Goal: Transaction & Acquisition: Obtain resource

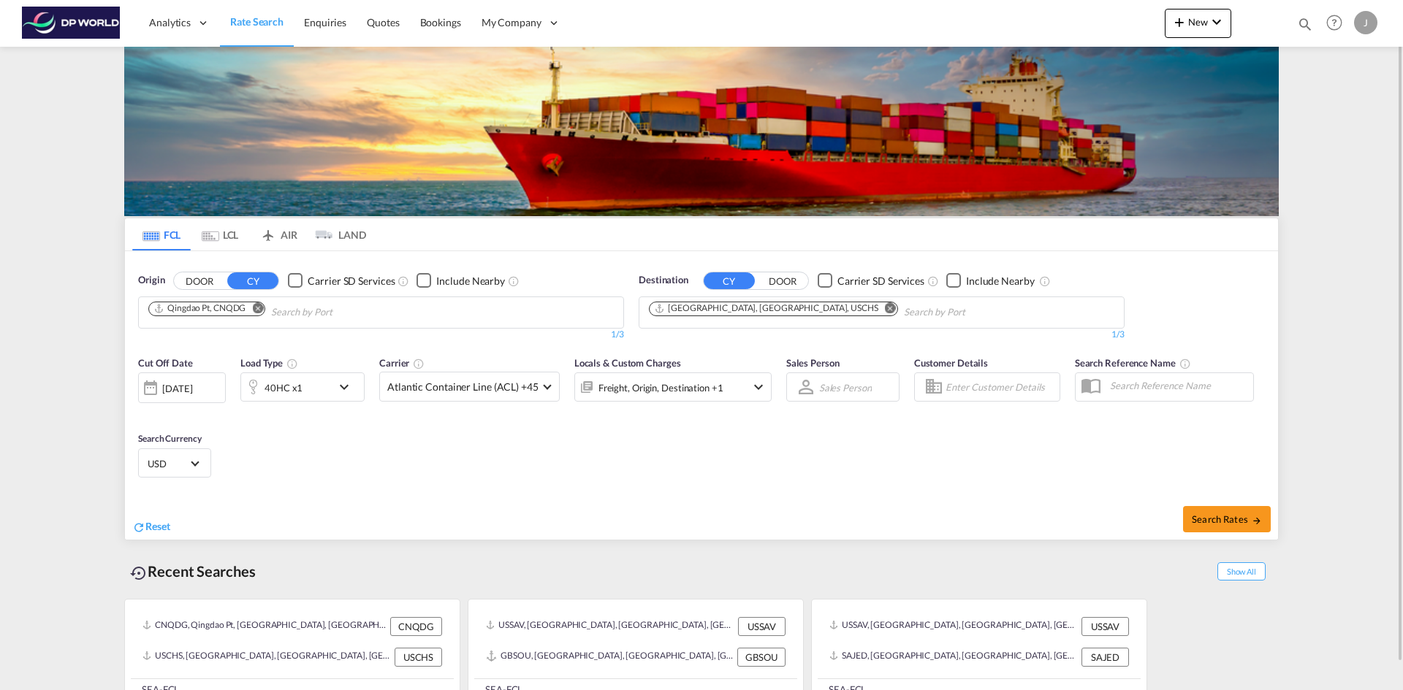
click at [259, 311] on md-icon "Remove" at bounding box center [257, 307] width 11 height 11
click at [342, 307] on body "Analytics Reports Dashboard Rate Search Enquiries Quotes Bookings" at bounding box center [701, 345] width 1403 height 690
click at [885, 306] on md-icon "Remove" at bounding box center [890, 307] width 11 height 11
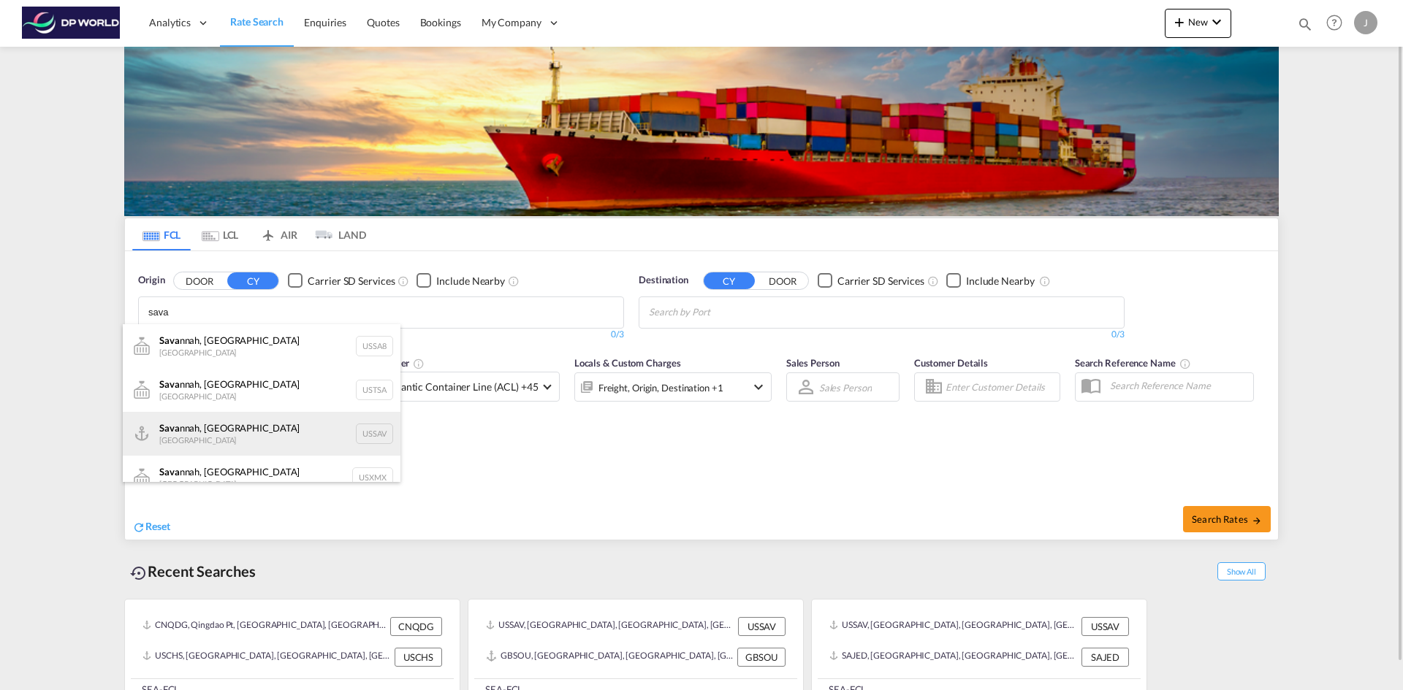
type input "sava"
drag, startPoint x: 230, startPoint y: 428, endPoint x: 804, endPoint y: 358, distance: 577.8
click at [239, 428] on div "[PERSON_NAME], GA United States USSAV" at bounding box center [262, 434] width 278 height 44
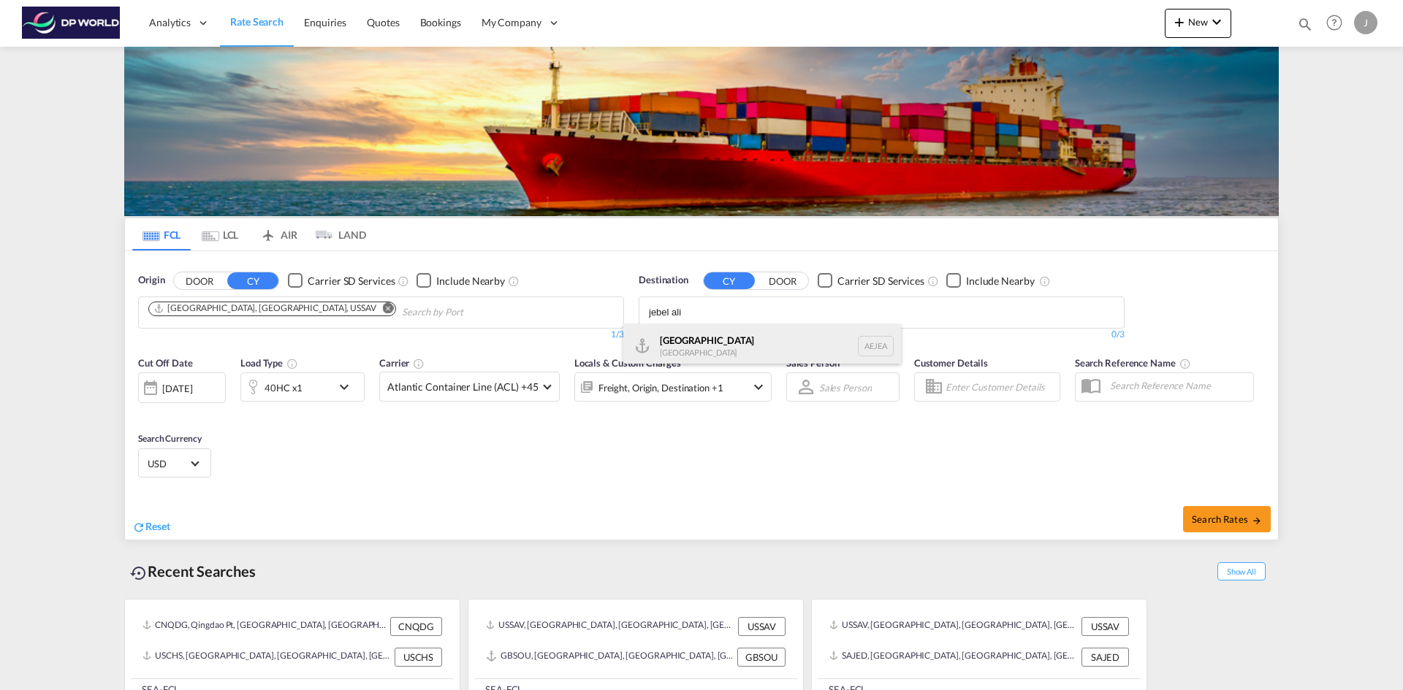
type input "jebel ali"
click at [710, 348] on div "[GEOGRAPHIC_DATA] [GEOGRAPHIC_DATA]" at bounding box center [762, 346] width 278 height 44
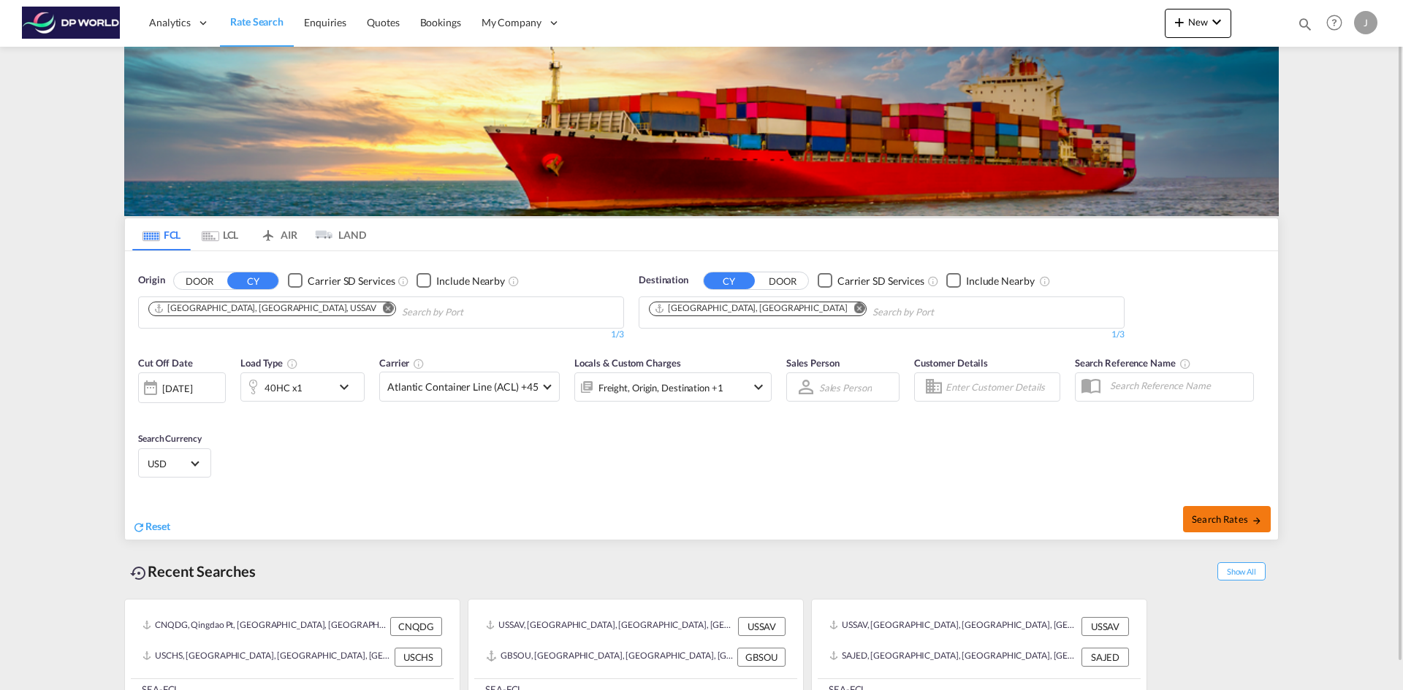
click at [1223, 518] on span "Search Rates" at bounding box center [1227, 520] width 70 height 12
type input "USSAV to AEJEA / [DATE]"
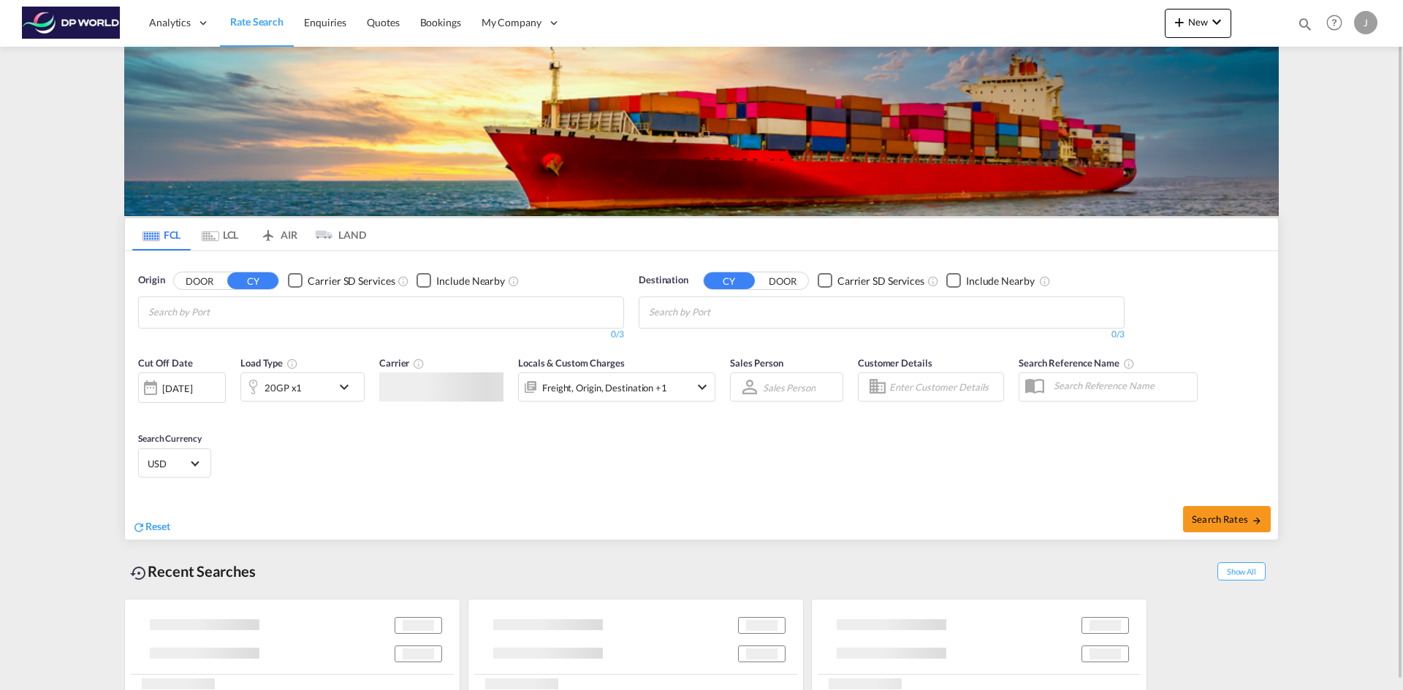
click at [219, 322] on md-autocomplete-wrap "Chips container with autocompletion. Enter the text area, type text to search, …" at bounding box center [217, 312] width 139 height 23
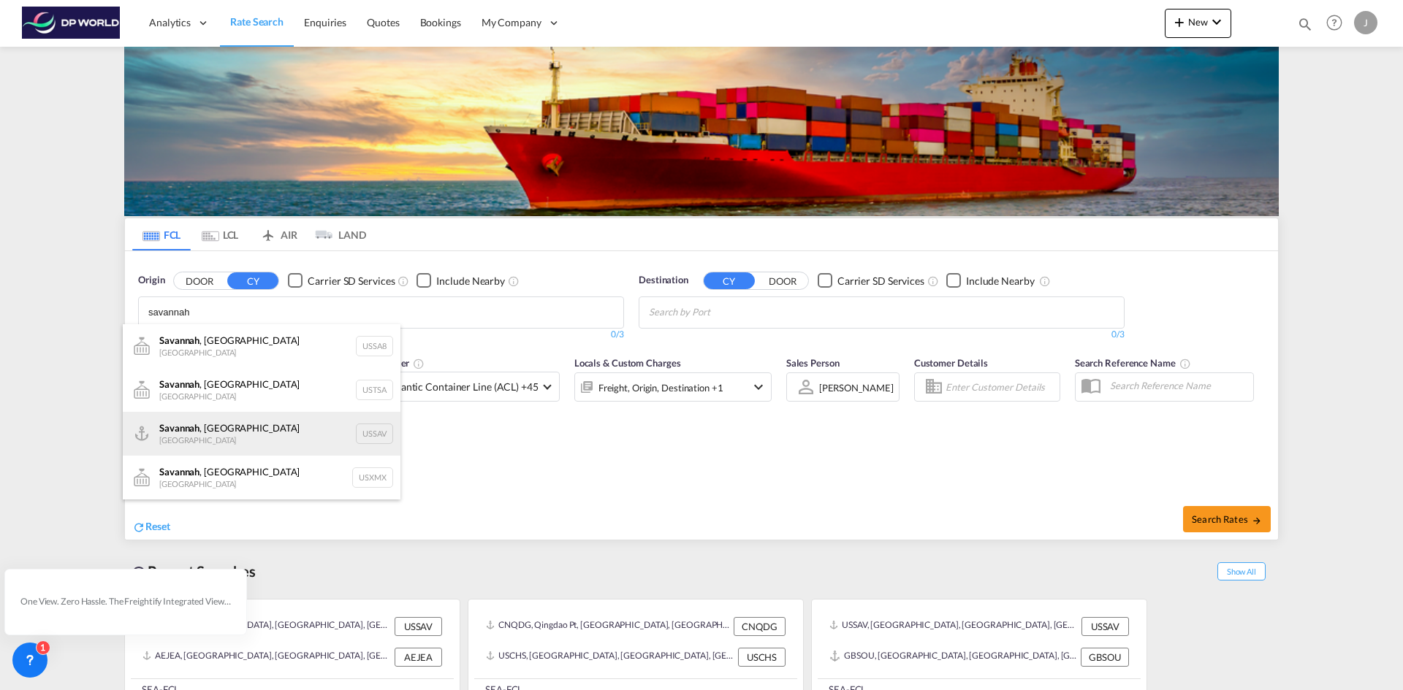
type input "savannah"
drag, startPoint x: 218, startPoint y: 433, endPoint x: 1030, endPoint y: 685, distance: 850.8
click at [221, 433] on div "Savannah , GA United States USSAV" at bounding box center [262, 434] width 278 height 44
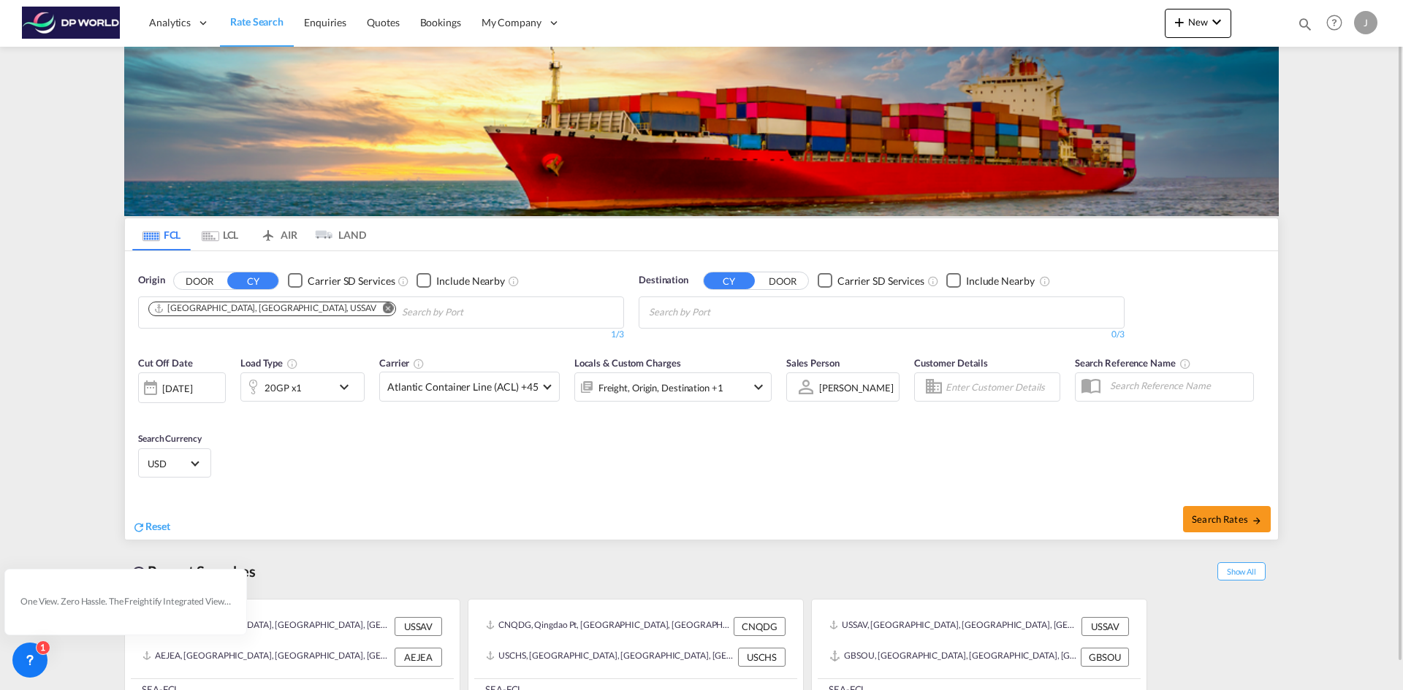
click at [818, 288] on div "Checkbox No Ink" at bounding box center [825, 280] width 15 height 15
click at [763, 315] on input "Chips input." at bounding box center [718, 312] width 139 height 23
click at [771, 315] on body "Analytics Reports Dashboard Rate Search Enquiries Quotes Bookings" at bounding box center [701, 345] width 1403 height 690
click at [825, 284] on div "Checkbox No Ink" at bounding box center [825, 280] width 15 height 15
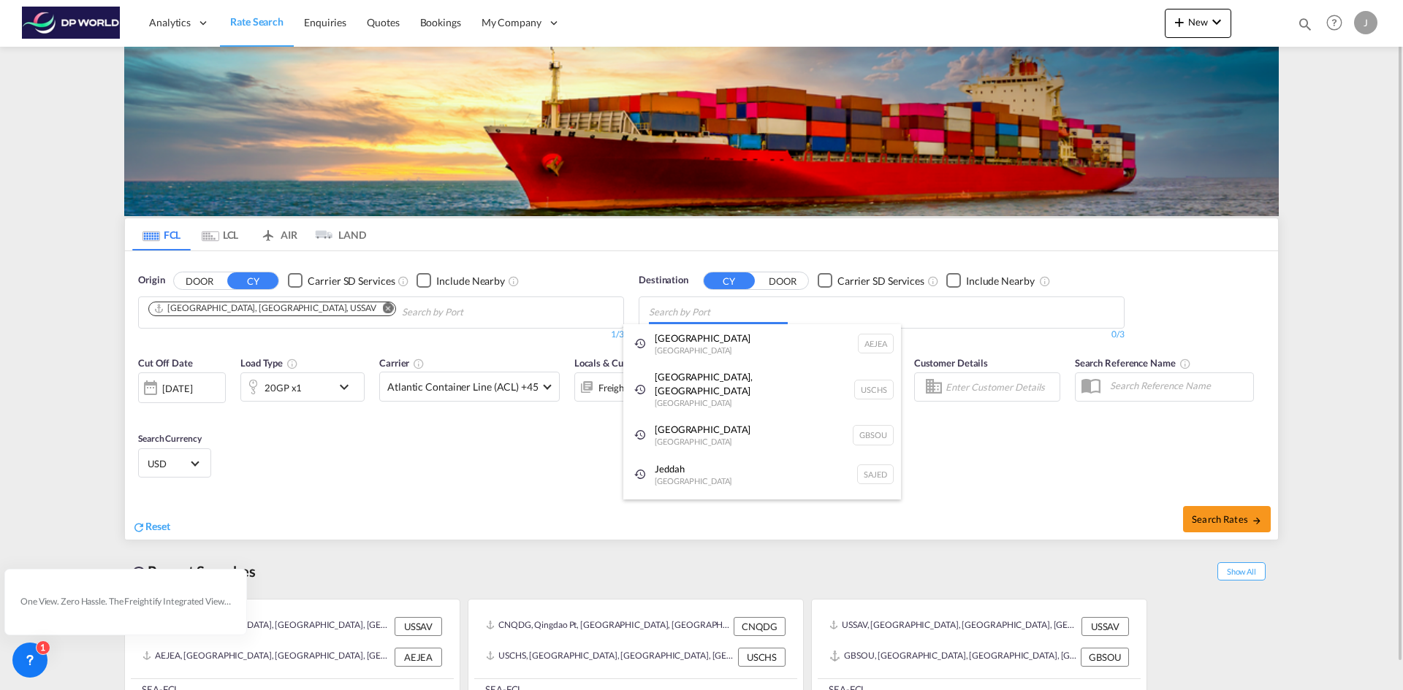
click at [687, 319] on body "Analytics Reports Dashboard Rate Search Enquiries Quotes Bookings" at bounding box center [701, 345] width 1403 height 690
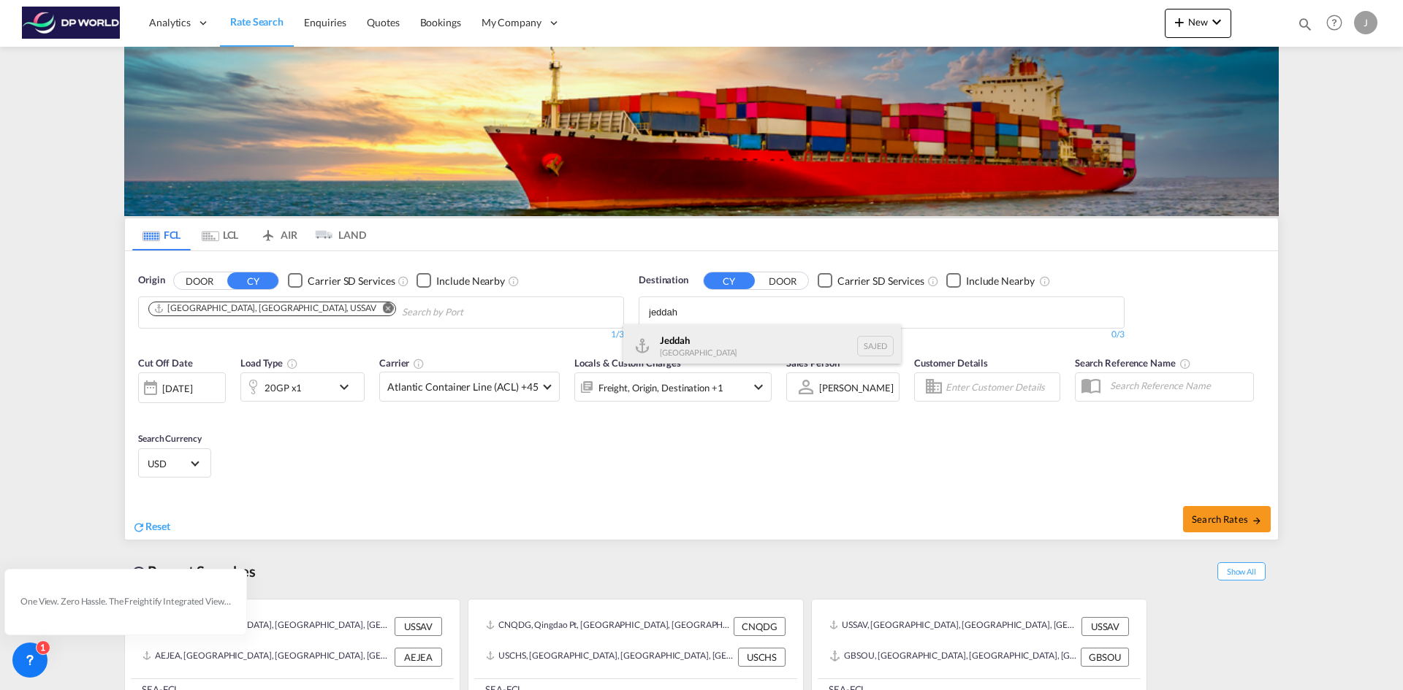
type input "jeddah"
drag, startPoint x: 744, startPoint y: 343, endPoint x: 1290, endPoint y: 427, distance: 552.8
click at [747, 344] on div "Jeddah Saudi Arabia SAJED" at bounding box center [762, 346] width 278 height 44
click at [307, 384] on div "20GP x1" at bounding box center [286, 387] width 91 height 29
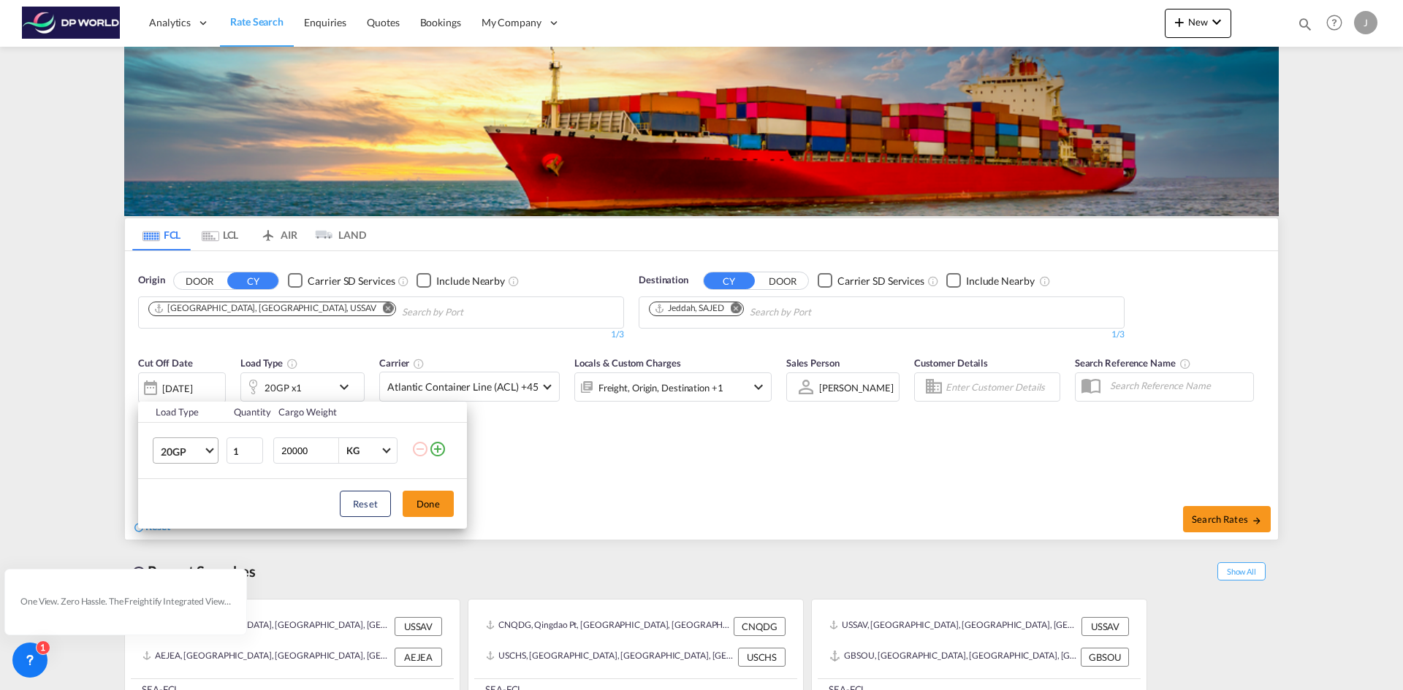
click at [213, 452] on md-select-value "20GP" at bounding box center [188, 450] width 58 height 25
drag, startPoint x: 188, startPoint y: 522, endPoint x: 887, endPoint y: 473, distance: 700.8
click at [189, 519] on md-option "40HC" at bounding box center [198, 521] width 99 height 35
click at [430, 509] on button "Done" at bounding box center [428, 504] width 51 height 26
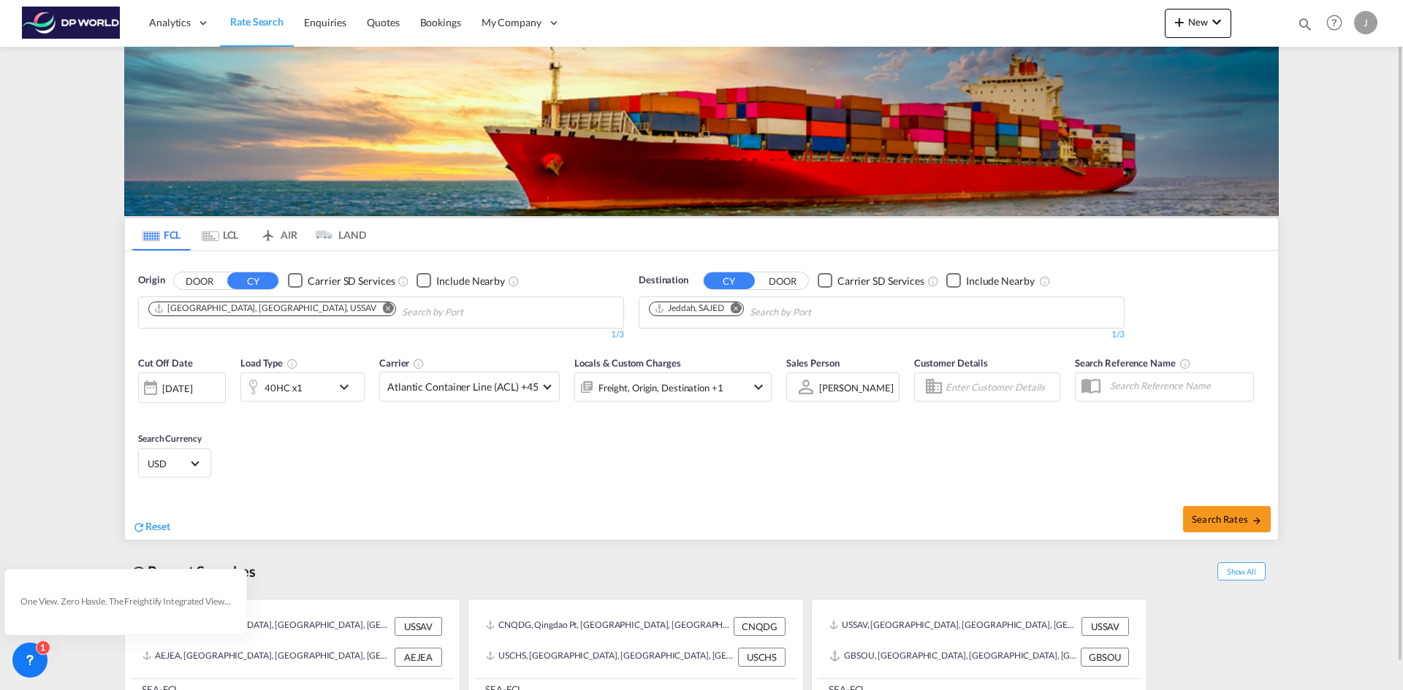
click at [1222, 498] on div "Reset Search Rates" at bounding box center [701, 515] width 1153 height 49
drag, startPoint x: 1176, startPoint y: 527, endPoint x: 1203, endPoint y: 529, distance: 27.1
click at [1177, 527] on div "Search Rates" at bounding box center [991, 519] width 573 height 42
click at [1216, 529] on button "Search Rates" at bounding box center [1227, 519] width 88 height 26
type input "USSAV to SAJED / 6 Oct 2025"
